Goal: Understand process/instructions

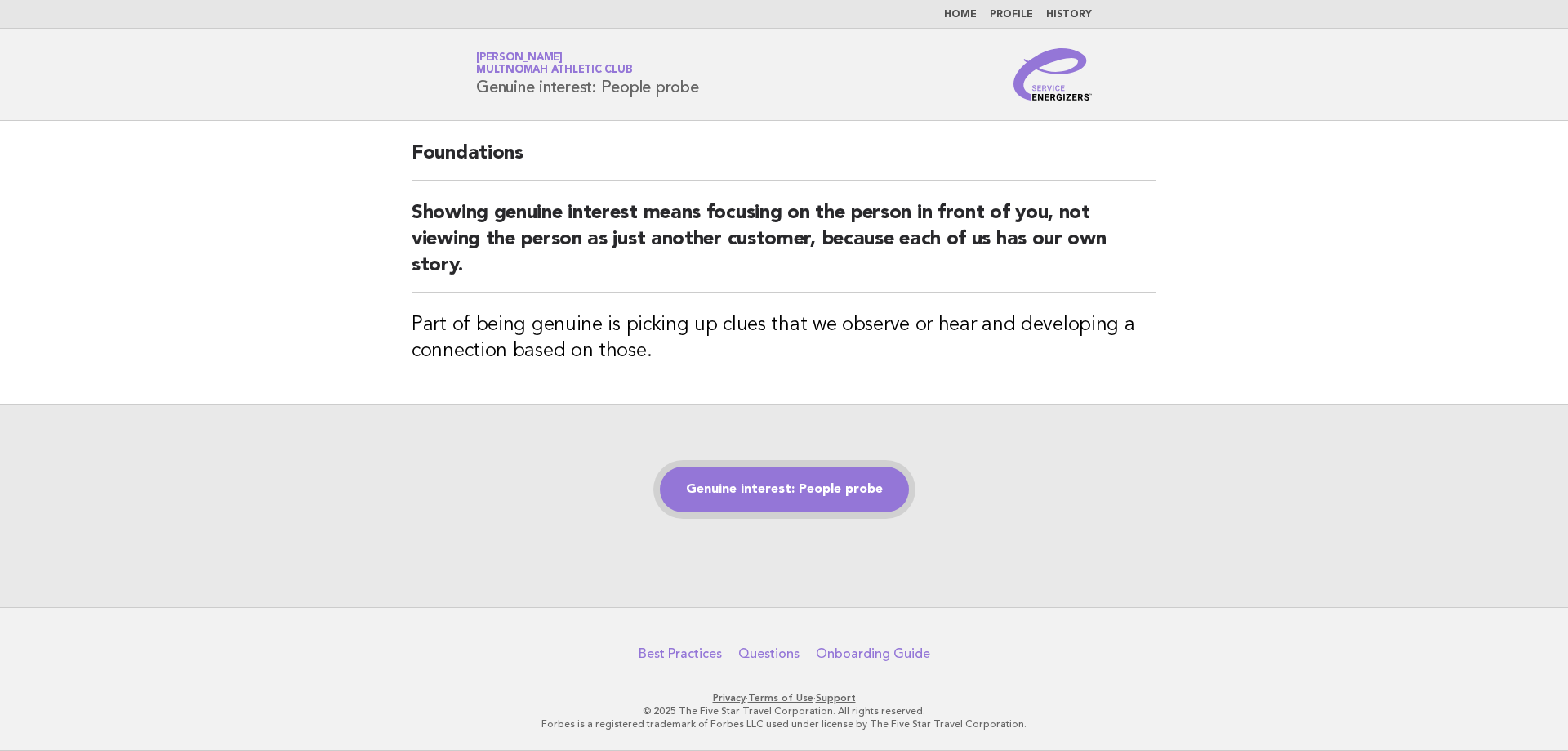
click at [744, 485] on link "Genuine interest: People probe" at bounding box center [784, 489] width 249 height 45
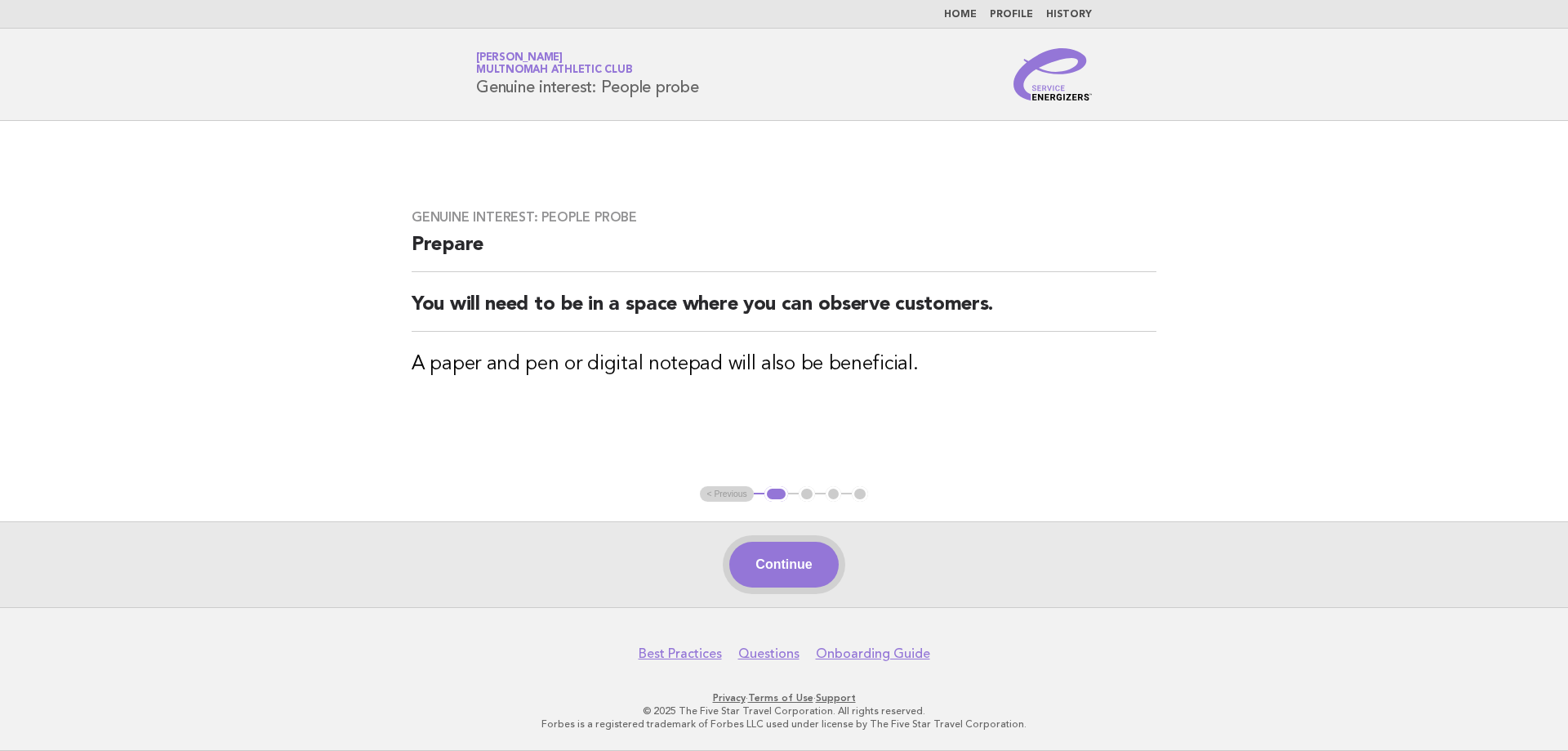
click at [777, 566] on button "Continue" at bounding box center [784, 564] width 109 height 45
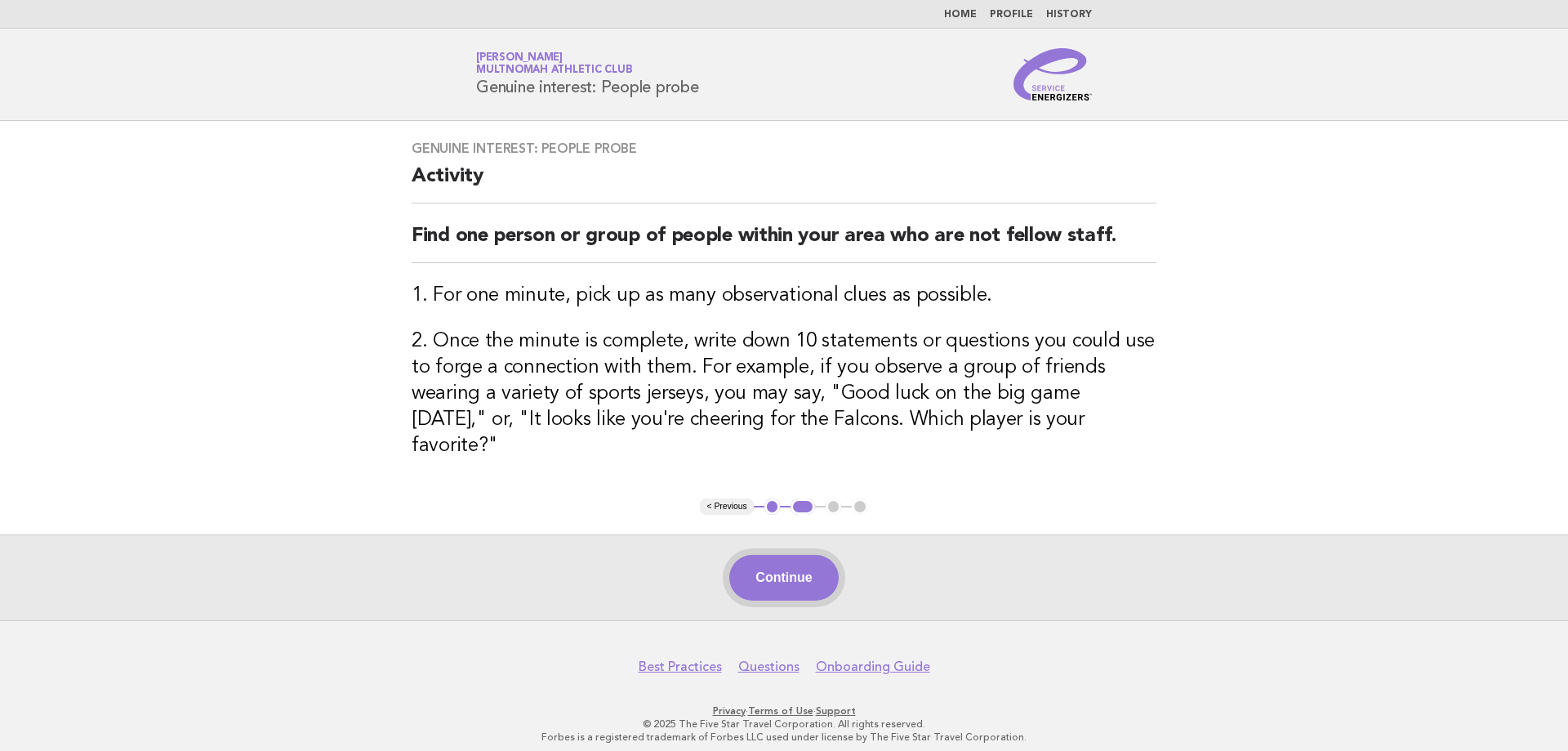
click at [784, 565] on button "Continue" at bounding box center [784, 578] width 109 height 45
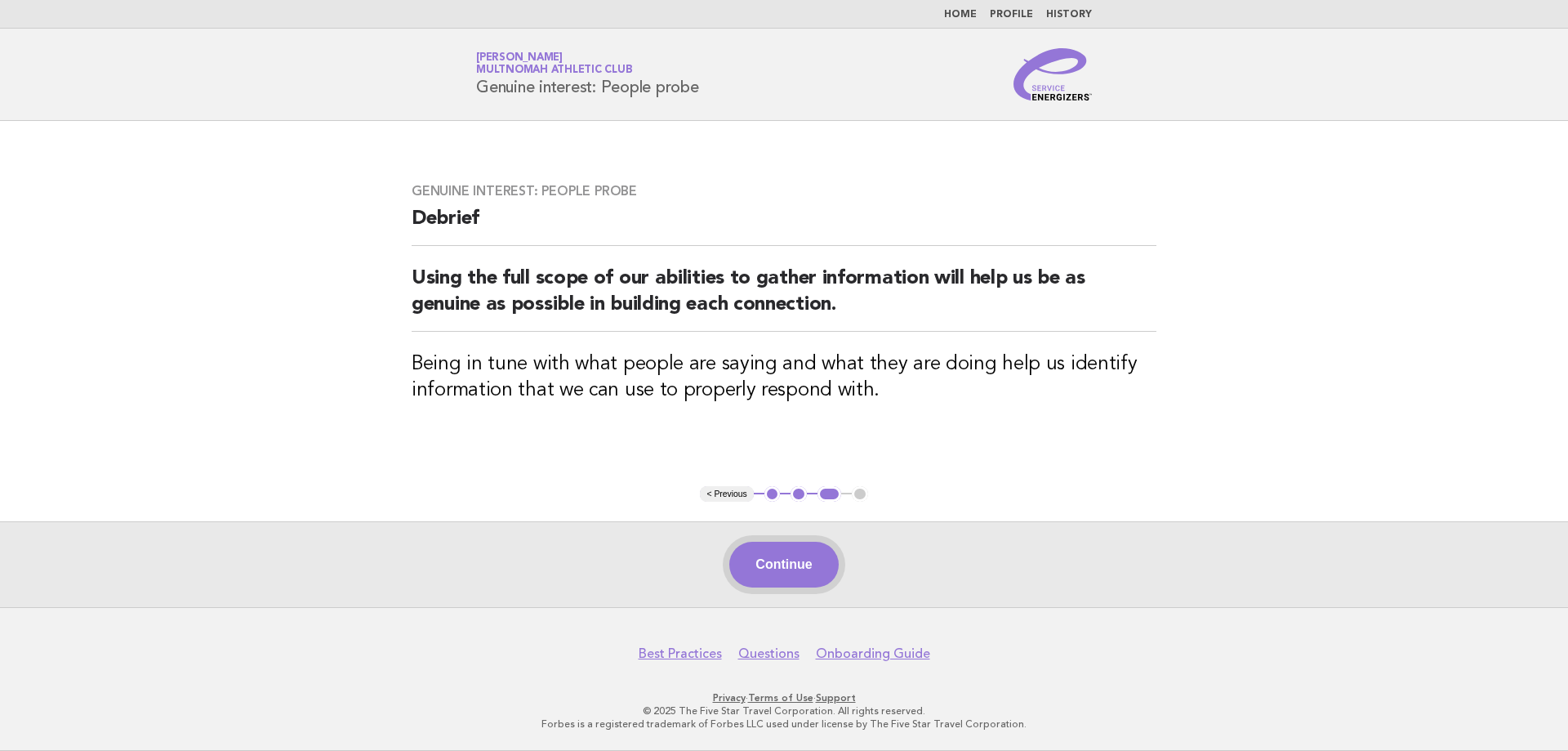
click at [788, 574] on button "Continue" at bounding box center [784, 564] width 109 height 45
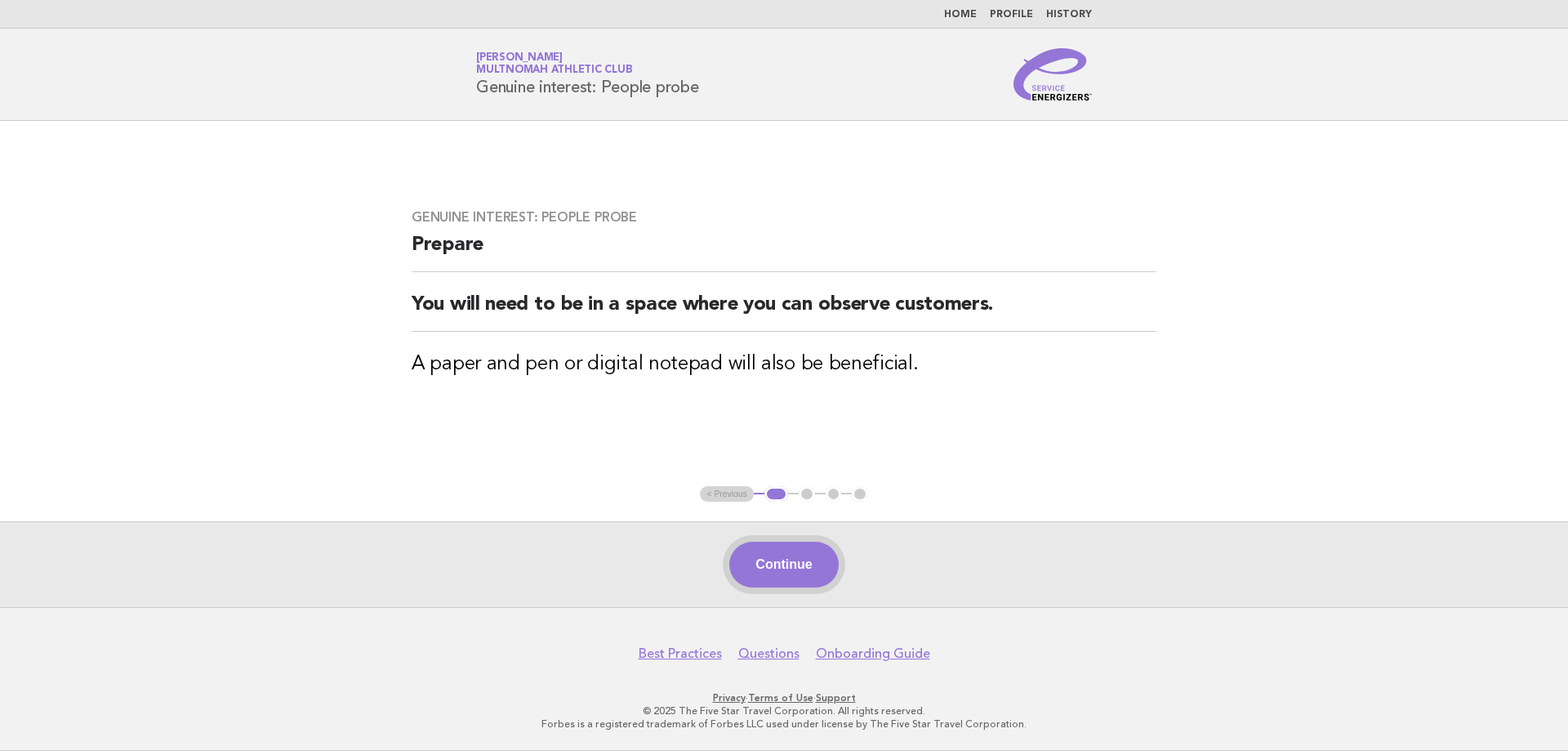
click at [778, 564] on button "Continue" at bounding box center [784, 564] width 109 height 45
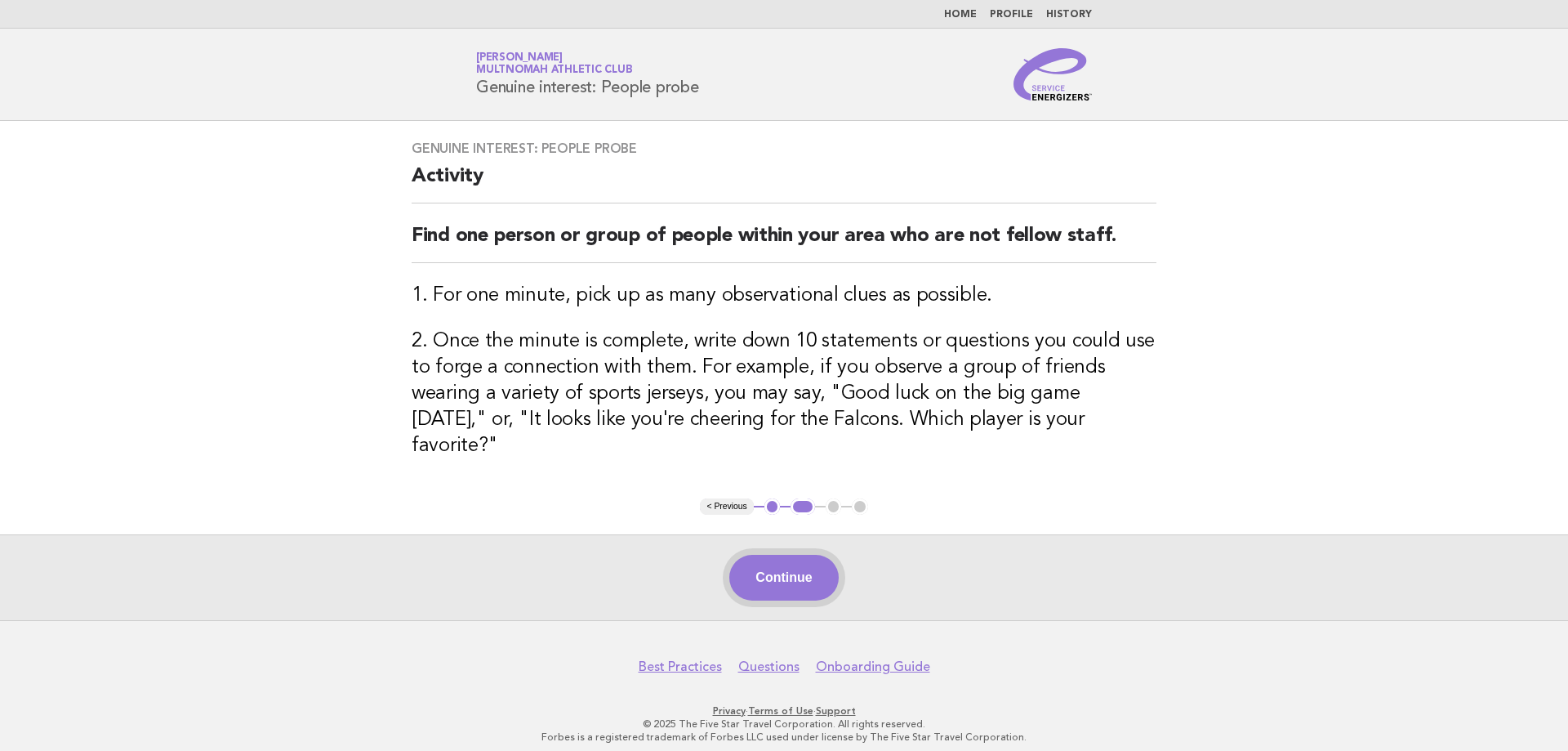
click at [777, 562] on button "Continue" at bounding box center [784, 578] width 109 height 45
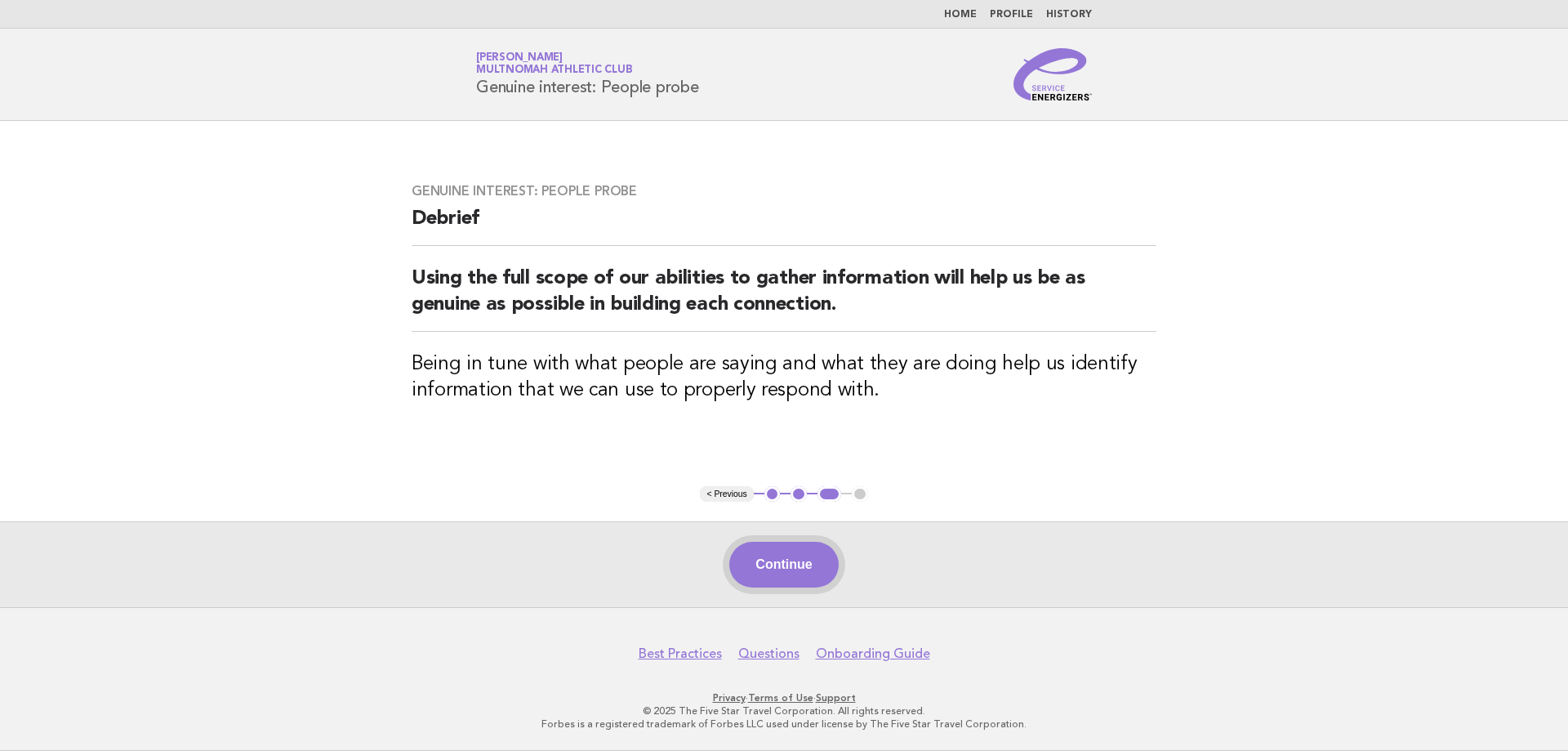
click at [760, 566] on button "Continue" at bounding box center [784, 564] width 109 height 45
